Goal: Task Accomplishment & Management: Manage account settings

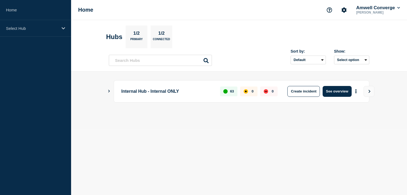
click at [109, 90] on icon "Show Connected Hubs" at bounding box center [109, 91] width 2 height 3
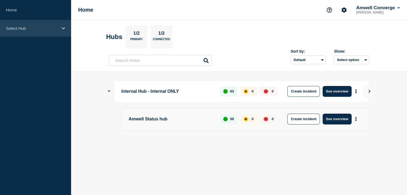
click at [62, 28] on icon at bounding box center [64, 28] width 4 height 2
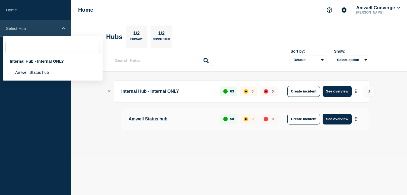
click at [64, 28] on icon at bounding box center [64, 28] width 4 height 2
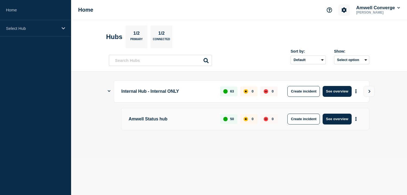
click at [342, 11] on icon "Account settings" at bounding box center [344, 9] width 5 height 5
click at [343, 33] on link "Team Members" at bounding box center [344, 32] width 28 height 5
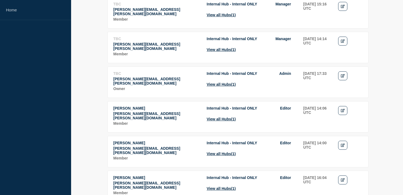
scroll to position [760, 0]
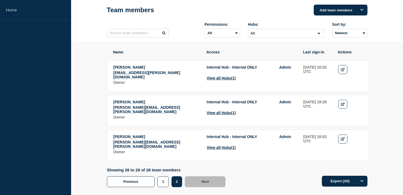
scroll to position [59, 0]
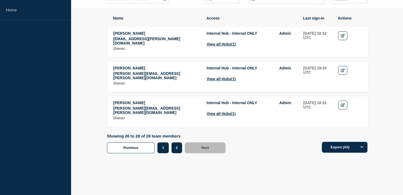
click at [165, 144] on button "1" at bounding box center [162, 148] width 11 height 11
